Goal: Find specific page/section: Find specific page/section

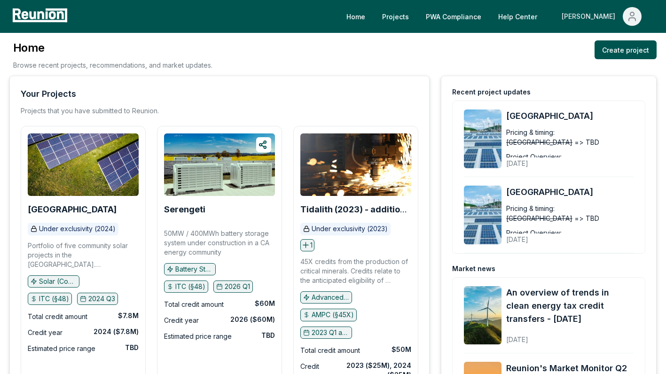
click at [634, 19] on icon "Main" at bounding box center [631, 16] width 11 height 11
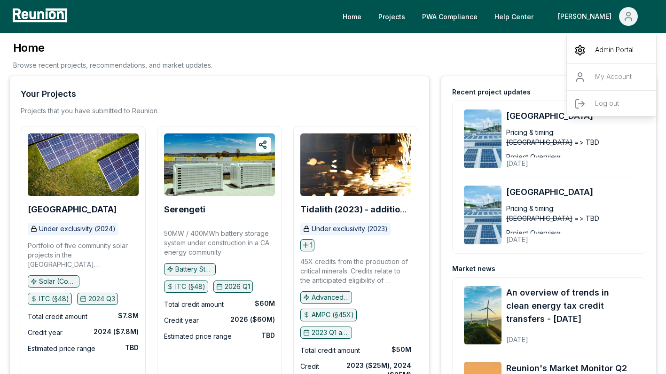
click at [596, 55] on p "Admin Portal" at bounding box center [614, 50] width 39 height 11
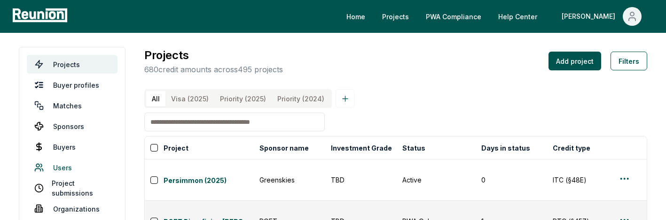
click at [70, 168] on link "Users" at bounding box center [72, 167] width 91 height 19
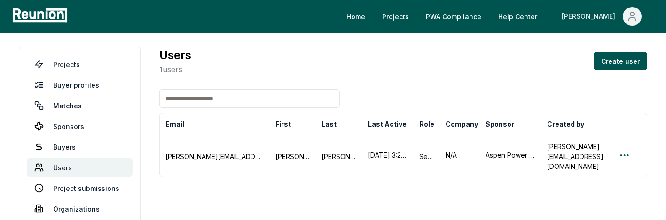
click at [633, 22] on icon "Main" at bounding box center [631, 16] width 11 height 11
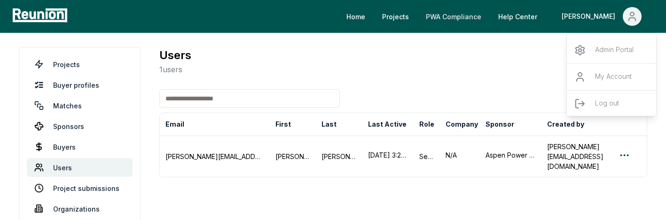
click at [469, 14] on link "PWA Compliance" at bounding box center [453, 16] width 70 height 19
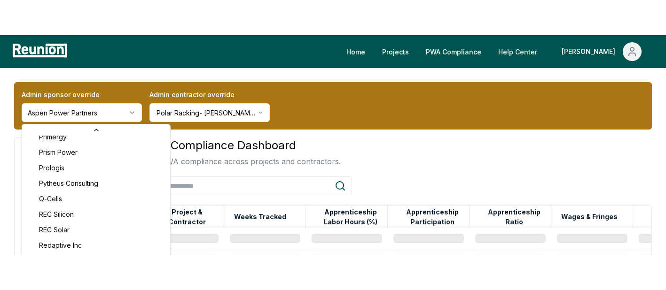
scroll to position [3032, 0]
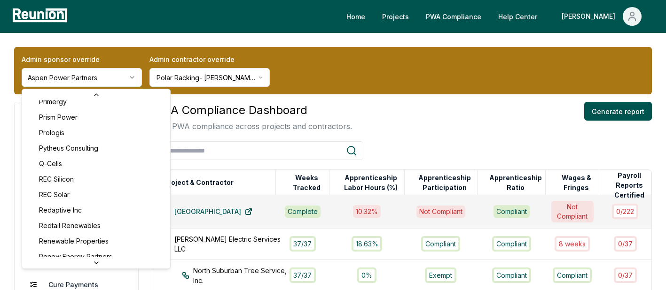
scroll to position [3032, 0]
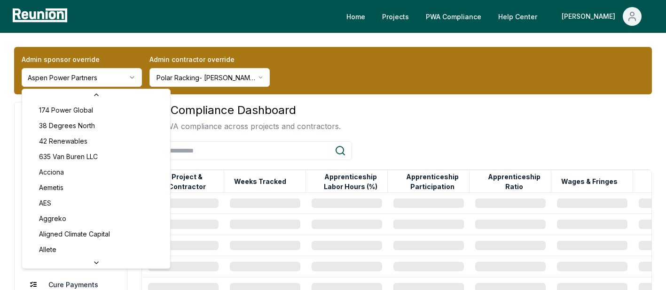
scroll to position [264, 0]
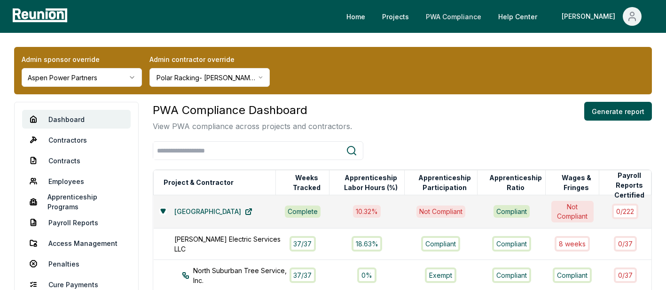
click at [473, 17] on link "PWA Compliance" at bounding box center [453, 16] width 70 height 19
